Goal: Navigation & Orientation: Find specific page/section

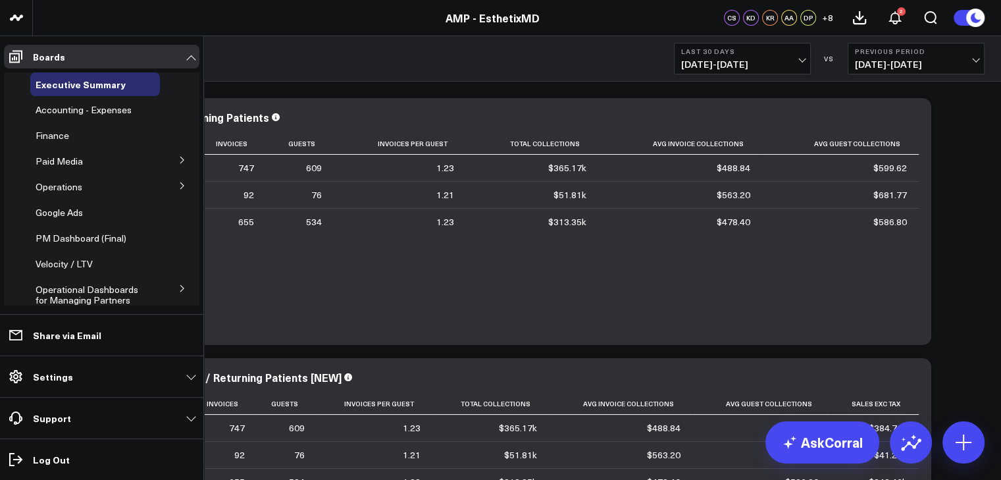
click at [177, 182] on button at bounding box center [182, 185] width 34 height 20
click at [105, 259] on div "Providers" at bounding box center [99, 258] width 122 height 24
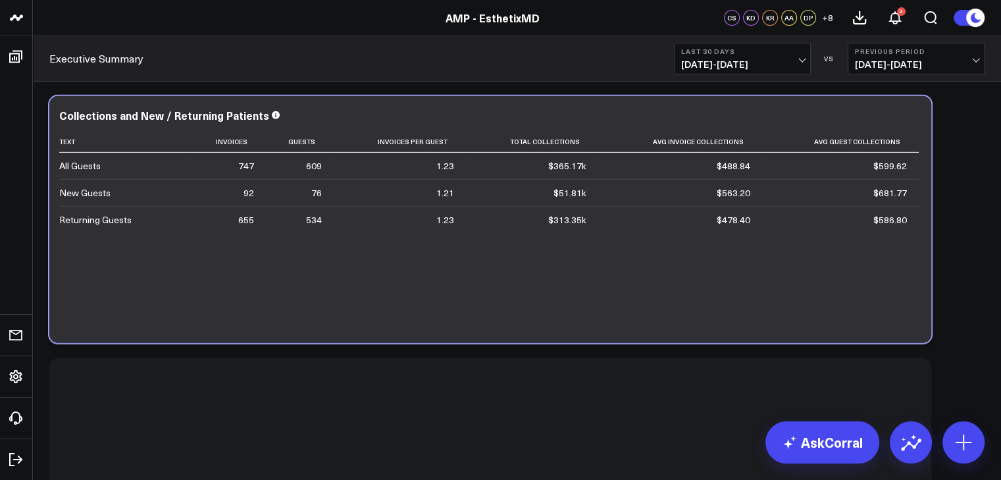
click at [562, 12] on div "AMP - EsthetixMD" at bounding box center [492, 18] width 984 height 14
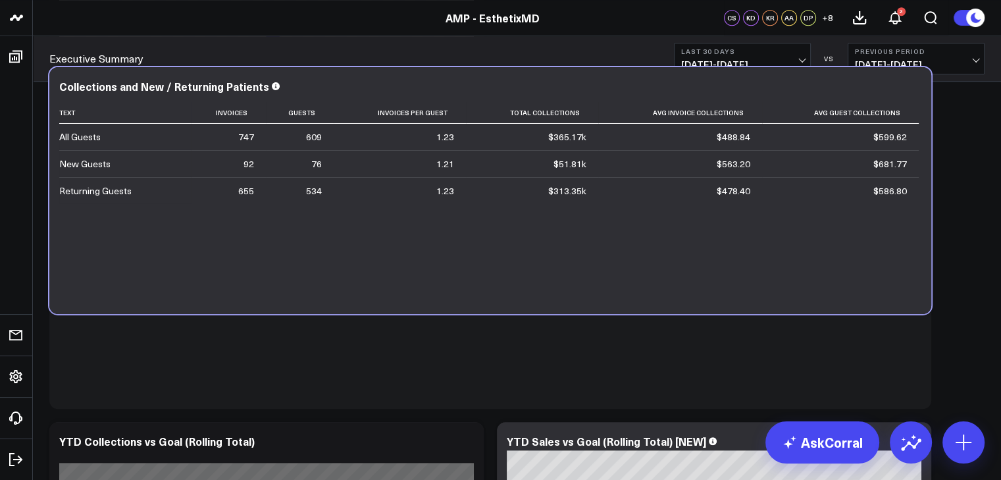
scroll to position [724, 0]
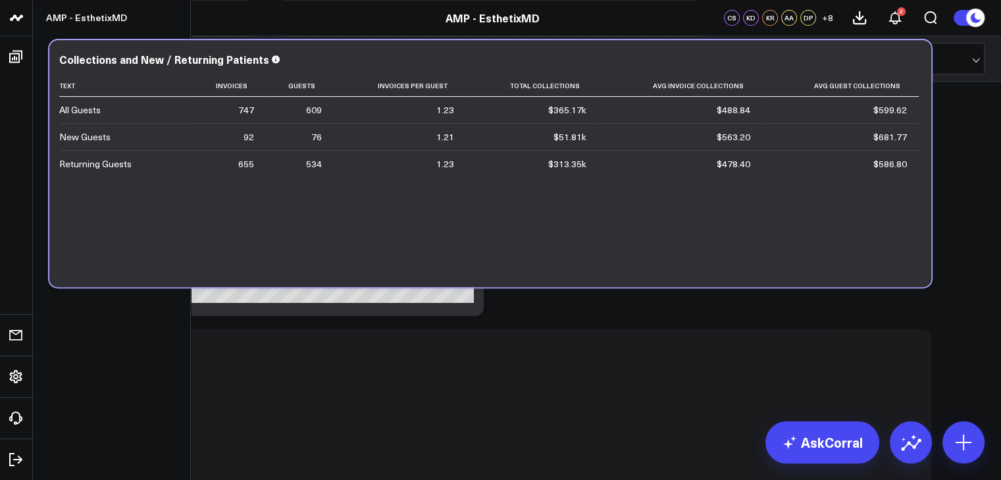
scroll to position [530, 0]
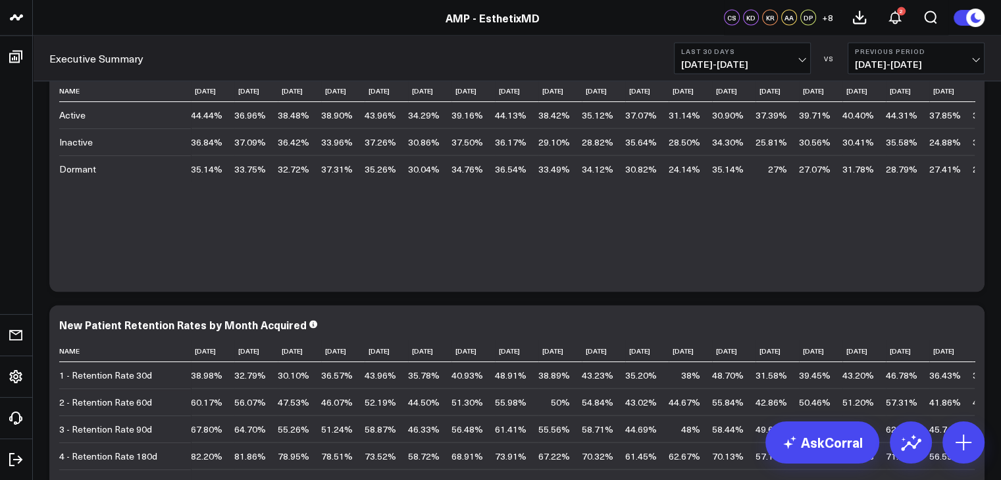
scroll to position [1767, 0]
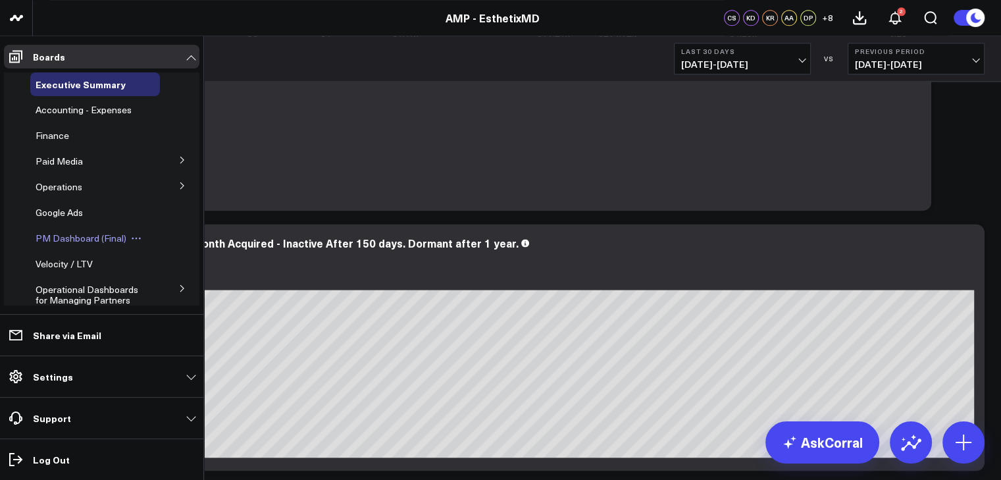
click at [82, 238] on span "PM Dashboard (Final)" at bounding box center [81, 238] width 91 height 13
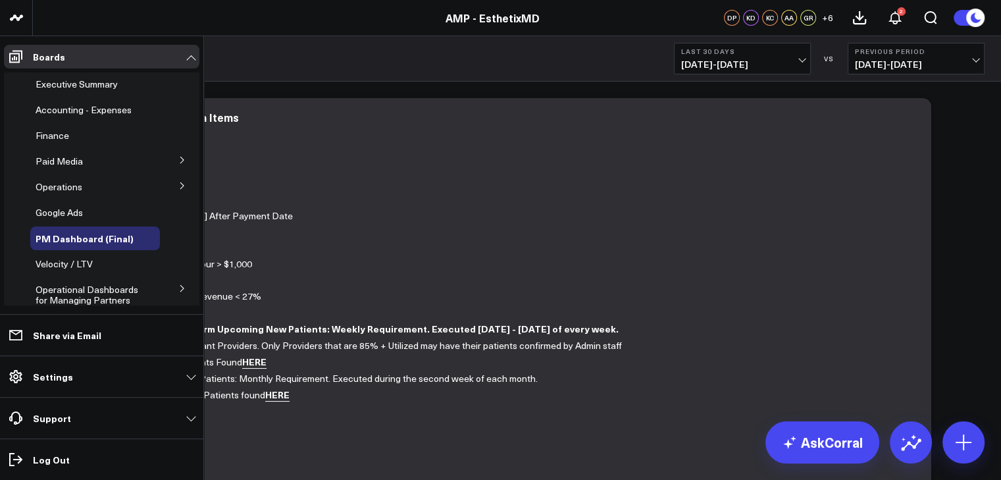
click at [178, 186] on icon at bounding box center [182, 186] width 8 height 8
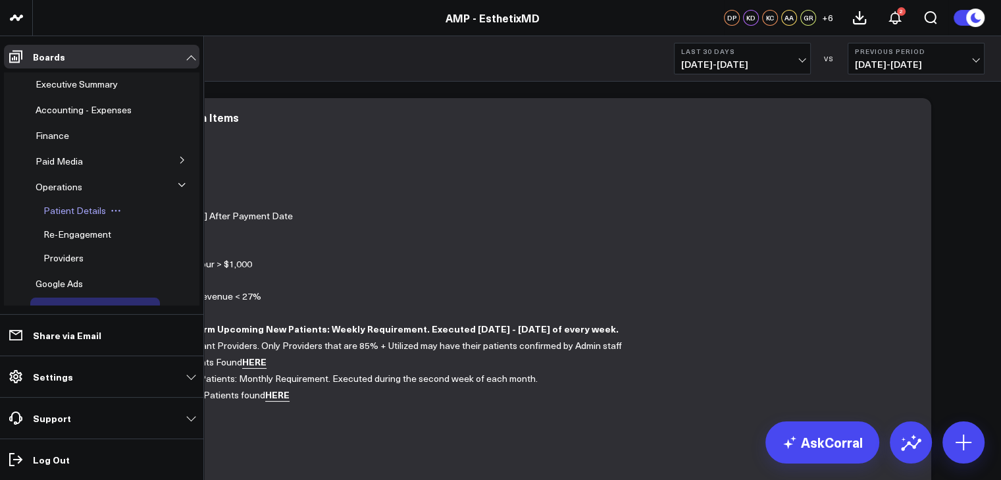
click at [74, 209] on span "Patient Details" at bounding box center [74, 210] width 63 height 13
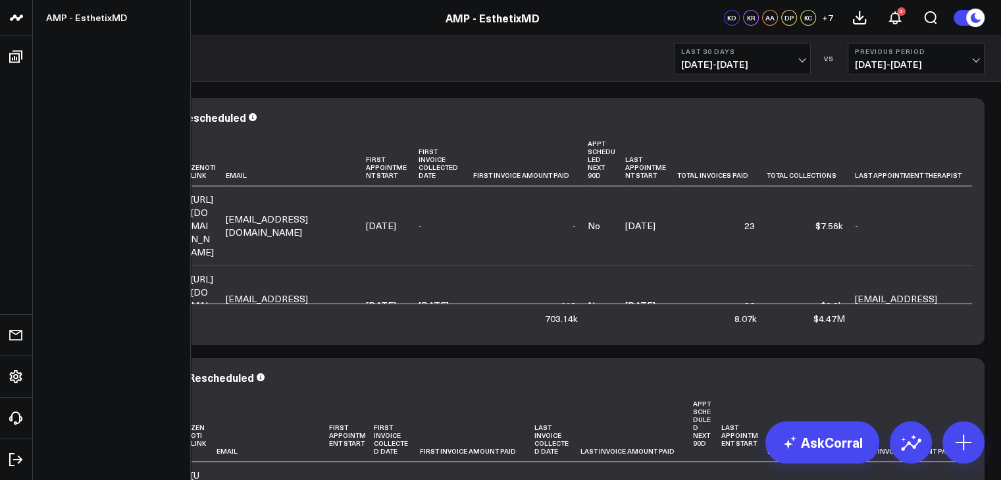
click at [16, 59] on icon at bounding box center [15, 57] width 13 height 13
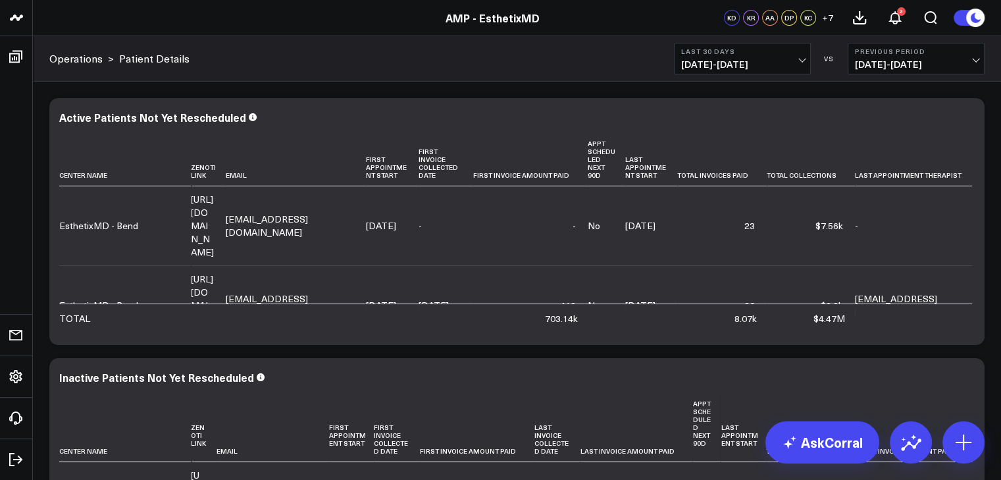
scroll to position [424, 0]
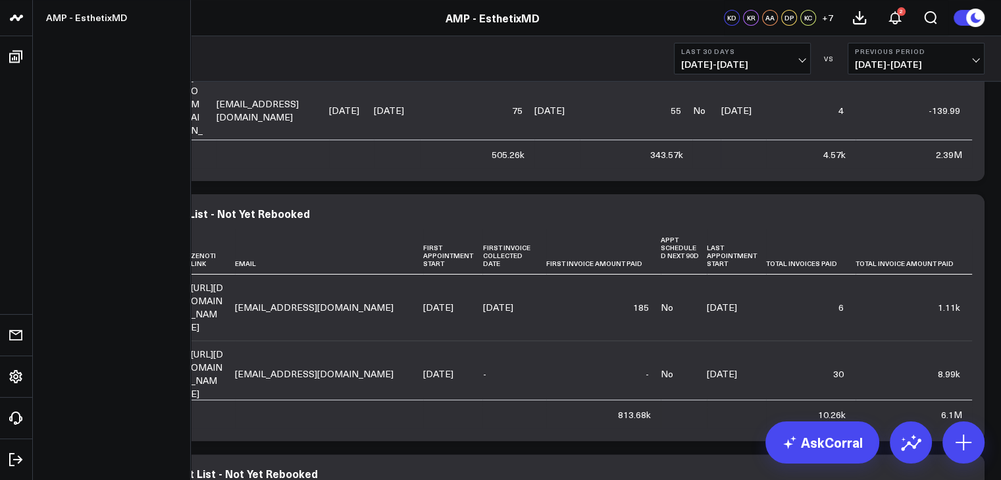
click at [14, 56] on icon at bounding box center [15, 57] width 13 height 13
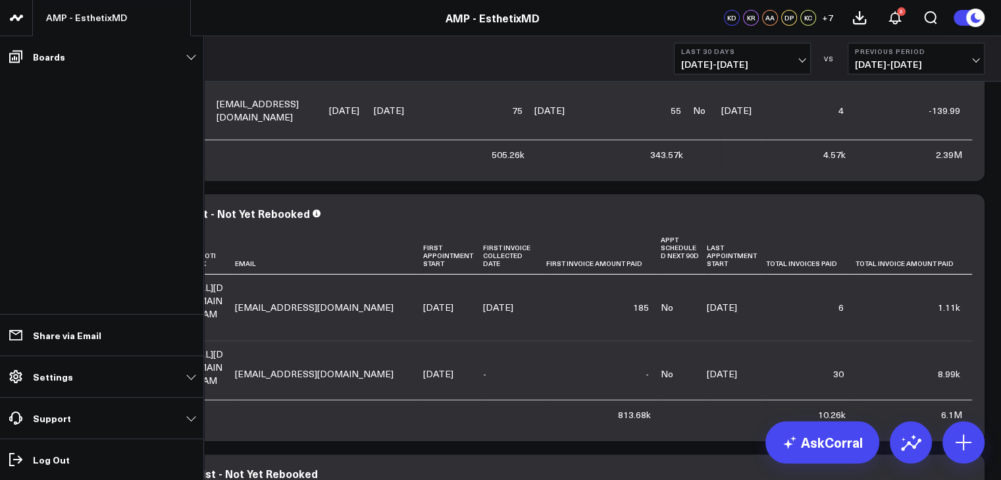
scroll to position [0, 0]
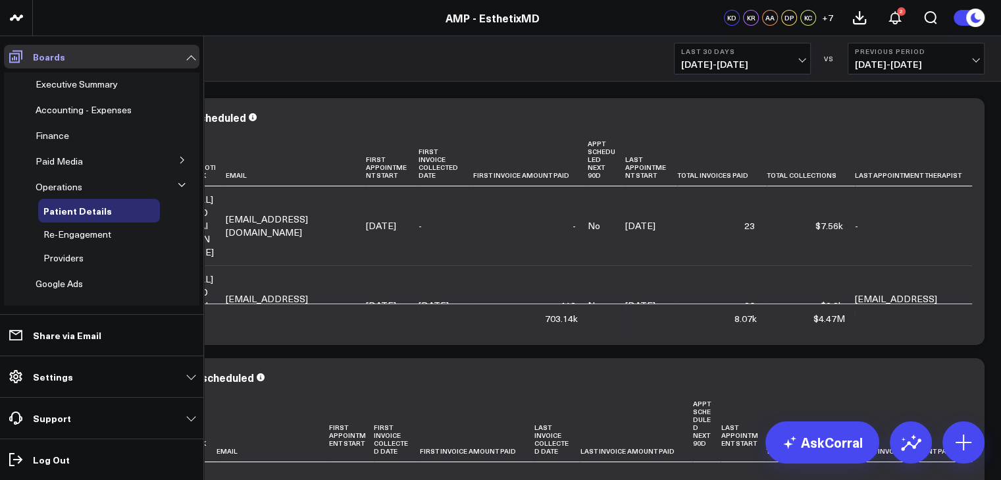
click at [9, 56] on icon at bounding box center [15, 57] width 13 height 13
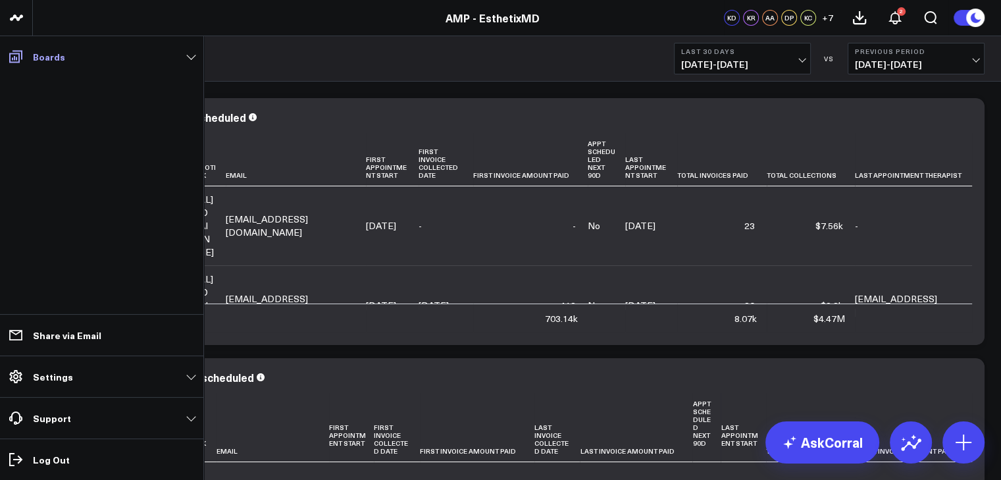
click at [194, 53] on link "Boards" at bounding box center [101, 57] width 195 height 24
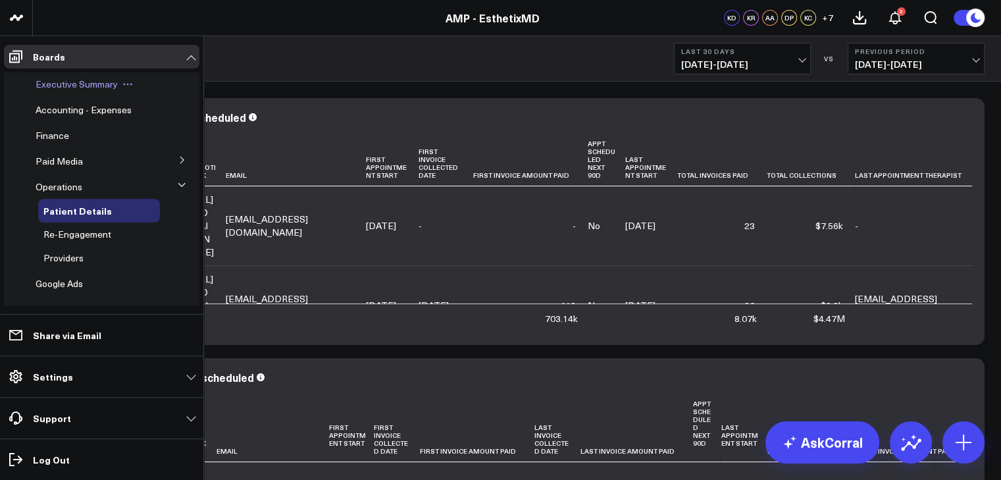
click at [114, 81] on span "Executive Summary" at bounding box center [77, 84] width 82 height 13
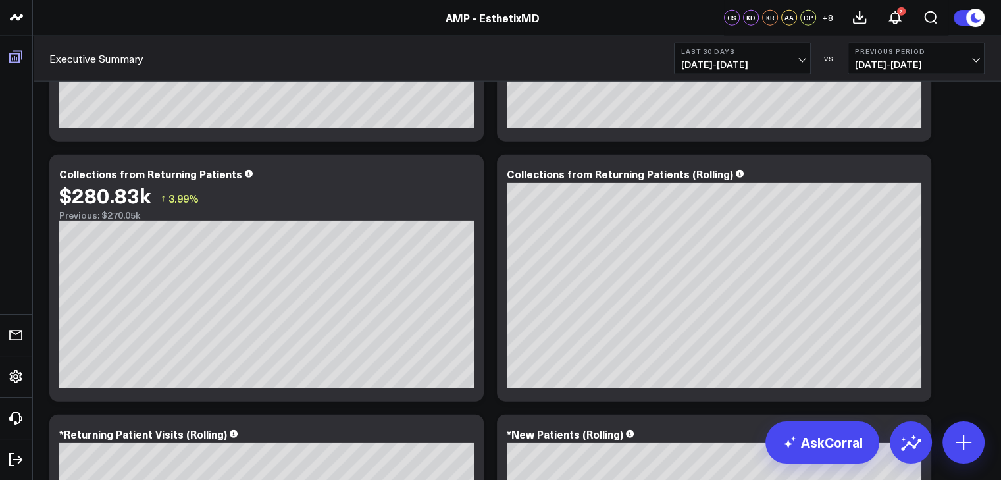
scroll to position [5556, 0]
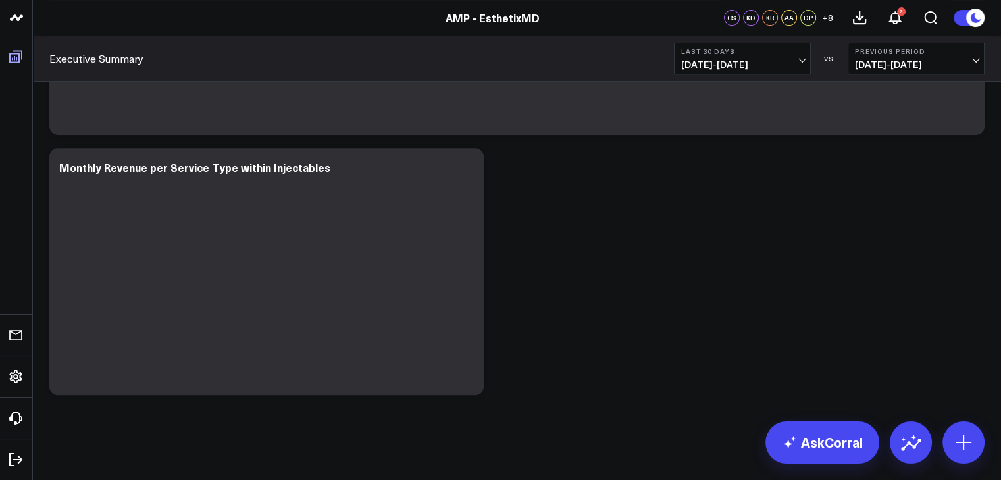
click at [16, 58] on icon at bounding box center [15, 57] width 13 height 13
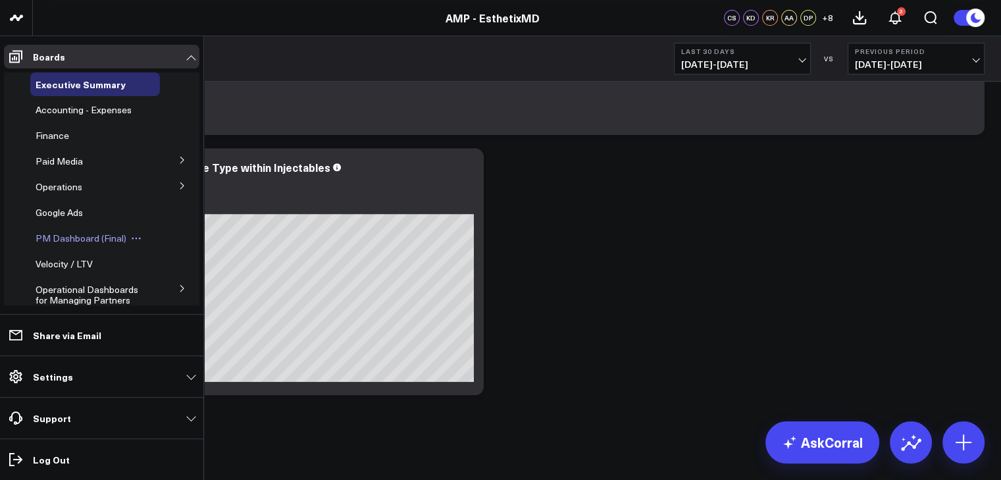
click at [100, 238] on span "PM Dashboard (Final)" at bounding box center [81, 238] width 91 height 13
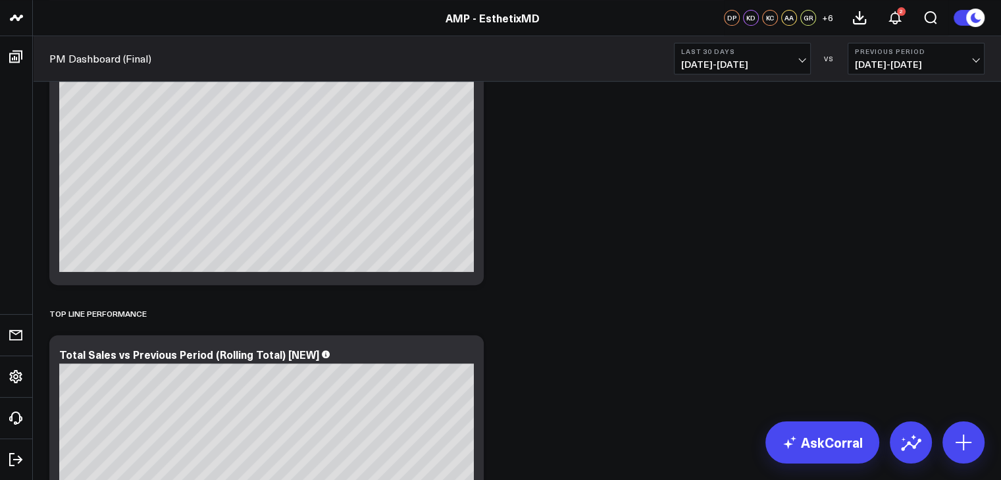
scroll to position [580, 0]
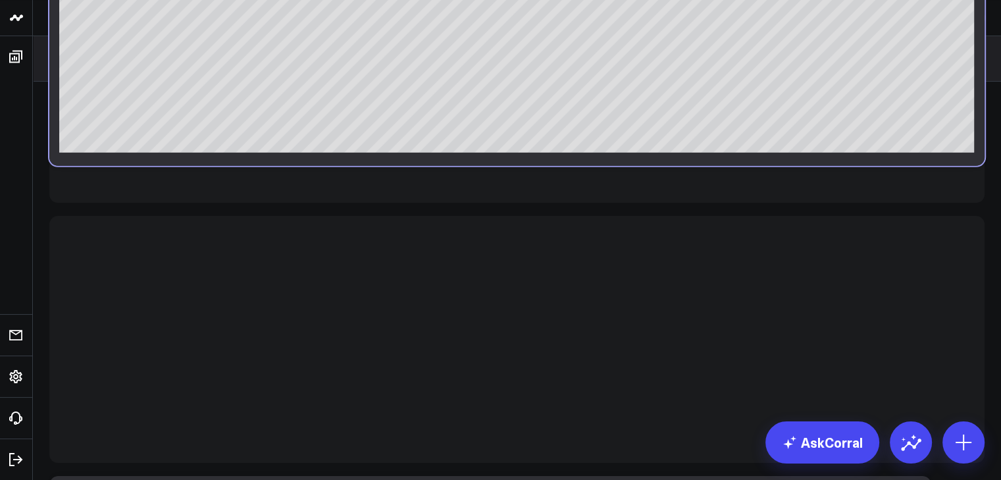
scroll to position [566, 0]
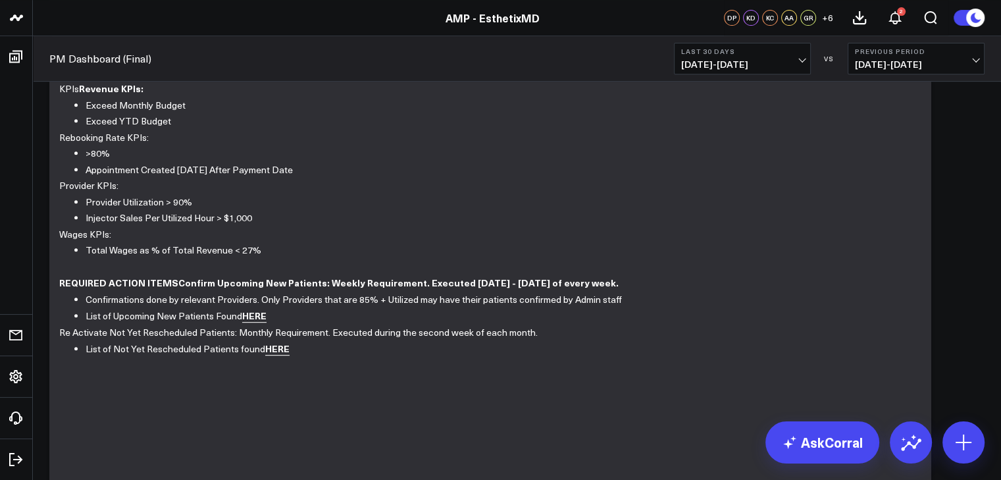
click at [268, 348] on link "HERE" at bounding box center [277, 349] width 24 height 14
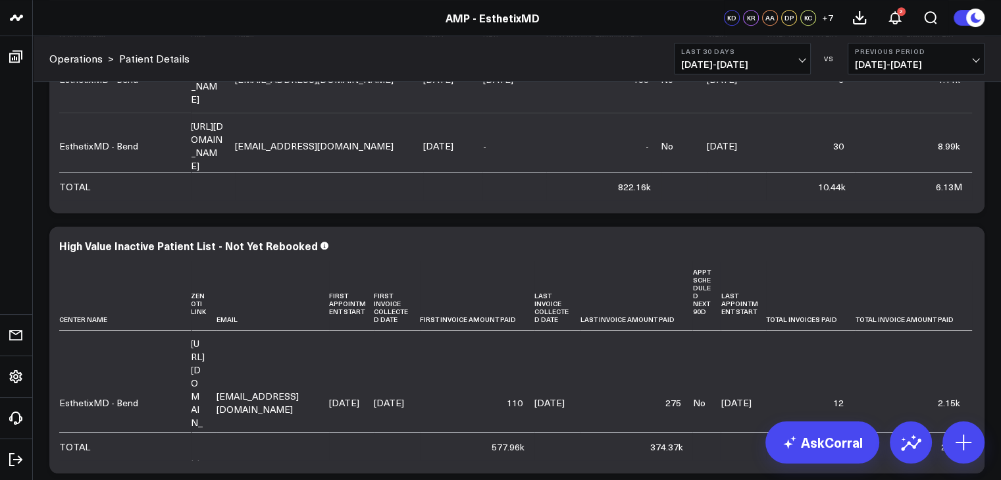
scroll to position [1219, 0]
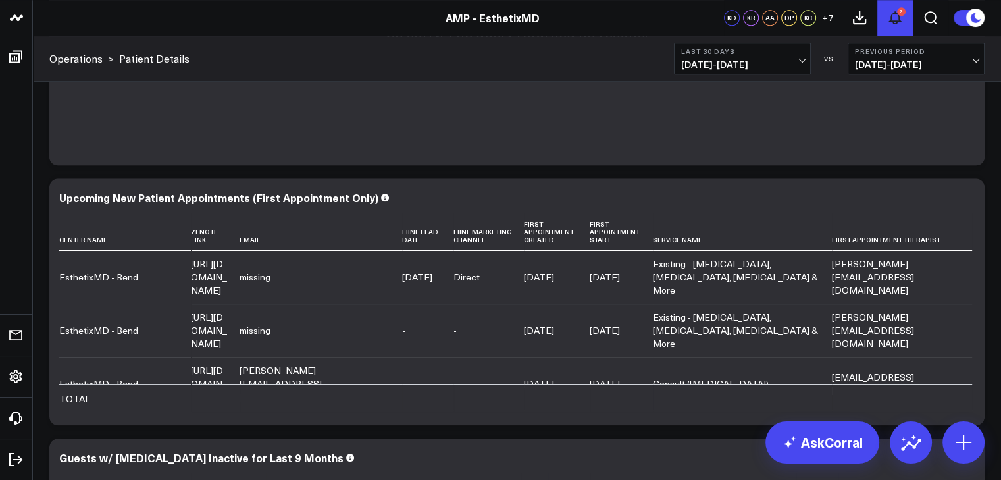
click at [882, 5] on button "2" at bounding box center [895, 18] width 36 height 36
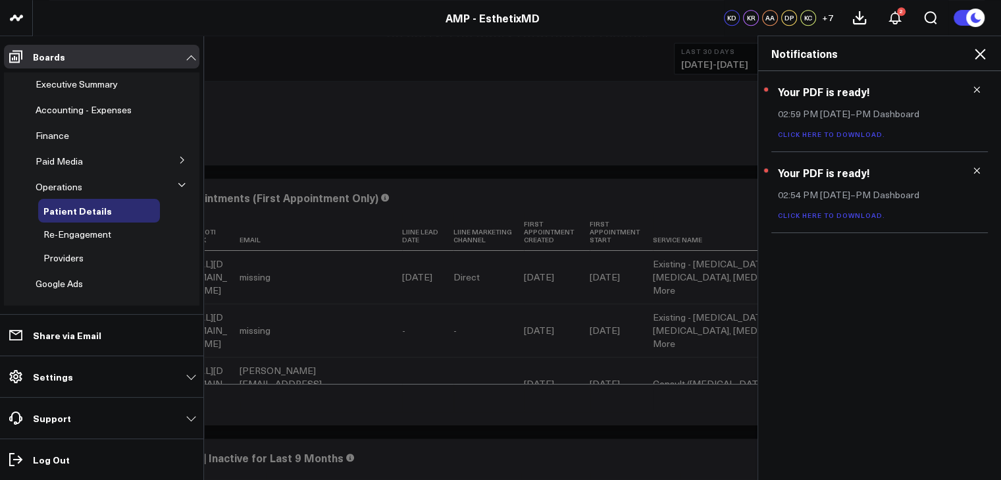
click at [14, 54] on icon at bounding box center [15, 57] width 13 height 13
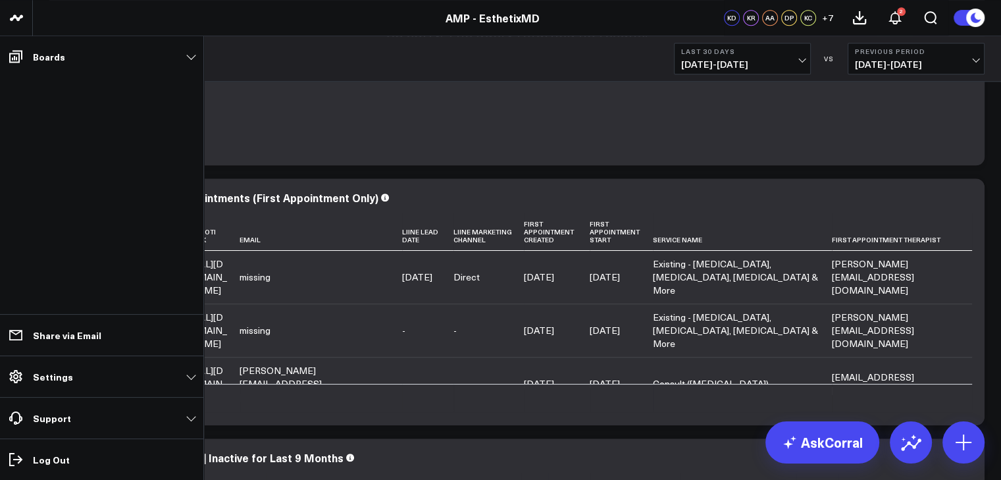
click at [53, 90] on ul "Boards Executive Summary Accounting - Expenses Finance Paid Media Facebook Ads …" at bounding box center [101, 257] width 203 height 443
click at [42, 60] on p "Boards" at bounding box center [49, 56] width 32 height 11
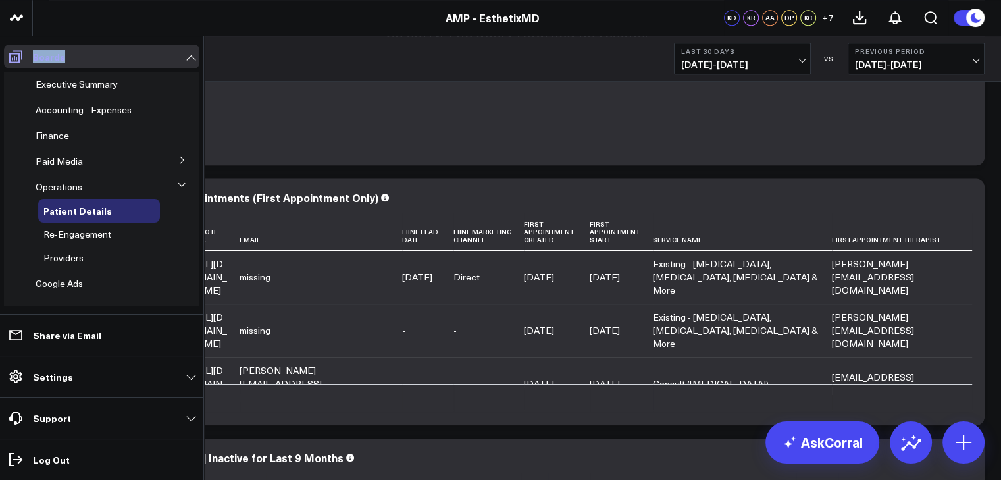
click at [42, 60] on p "Boards" at bounding box center [49, 56] width 32 height 11
